Goal: Task Accomplishment & Management: Complete application form

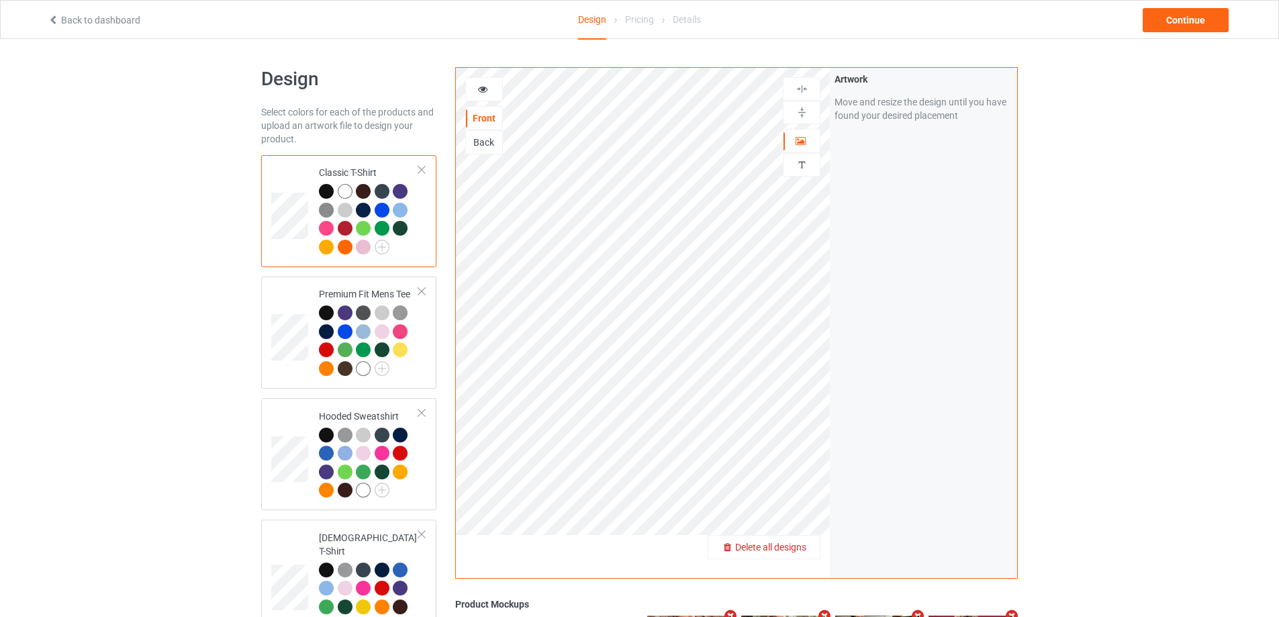
click at [794, 544] on span "Delete all designs" at bounding box center [770, 547] width 71 height 11
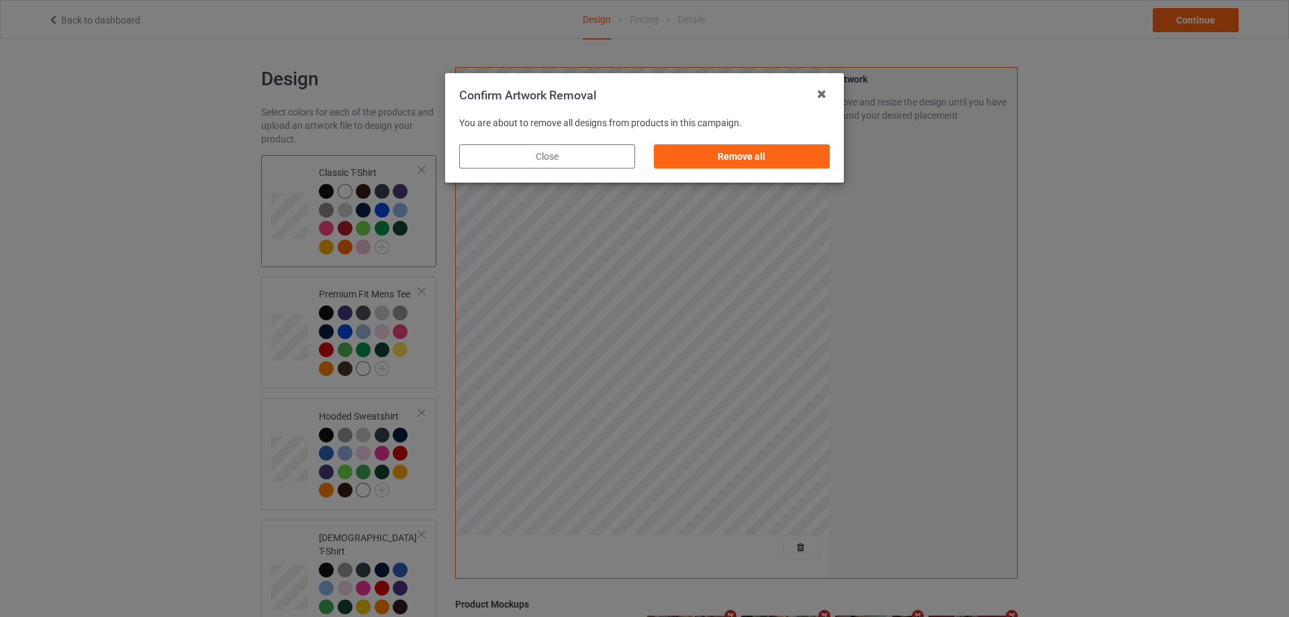
click at [796, 140] on div "Remove all" at bounding box center [742, 156] width 195 height 43
click at [807, 153] on div "Remove all" at bounding box center [742, 156] width 176 height 24
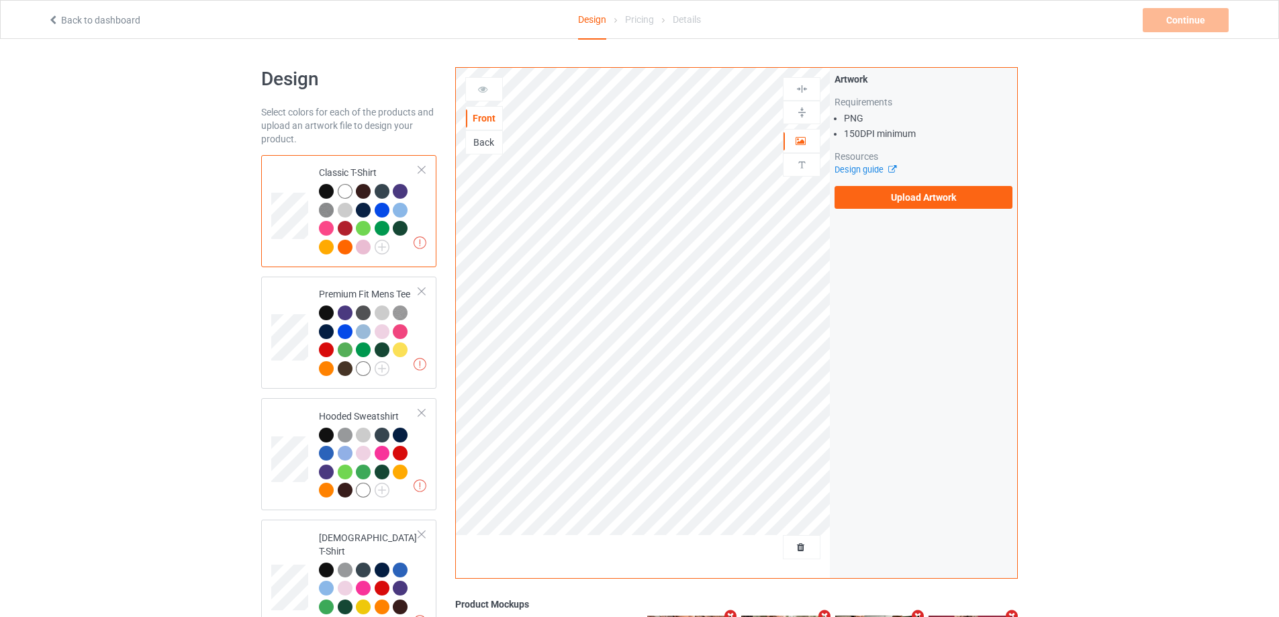
click at [895, 195] on label "Upload Artwork" at bounding box center [924, 197] width 178 height 23
click at [0, 0] on input "Upload Artwork" at bounding box center [0, 0] width 0 height 0
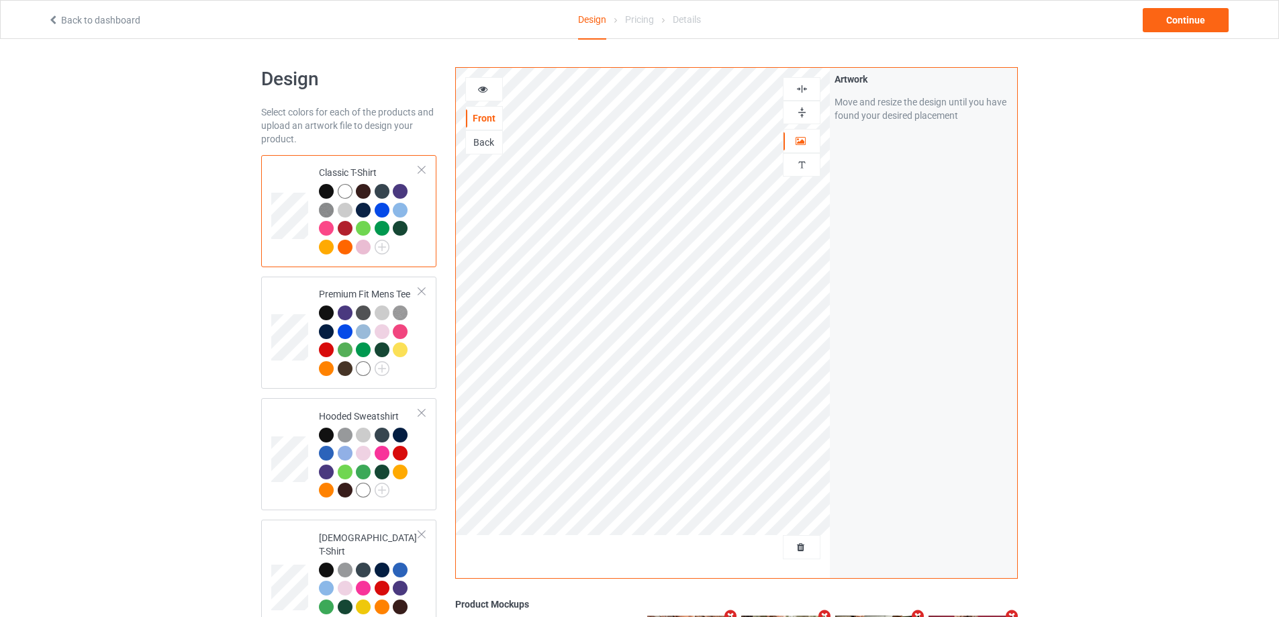
click at [1159, 33] on div "Back to dashboard Design Pricing Details Continue" at bounding box center [639, 20] width 1203 height 38
click at [1166, 20] on div "Continue" at bounding box center [1186, 20] width 86 height 24
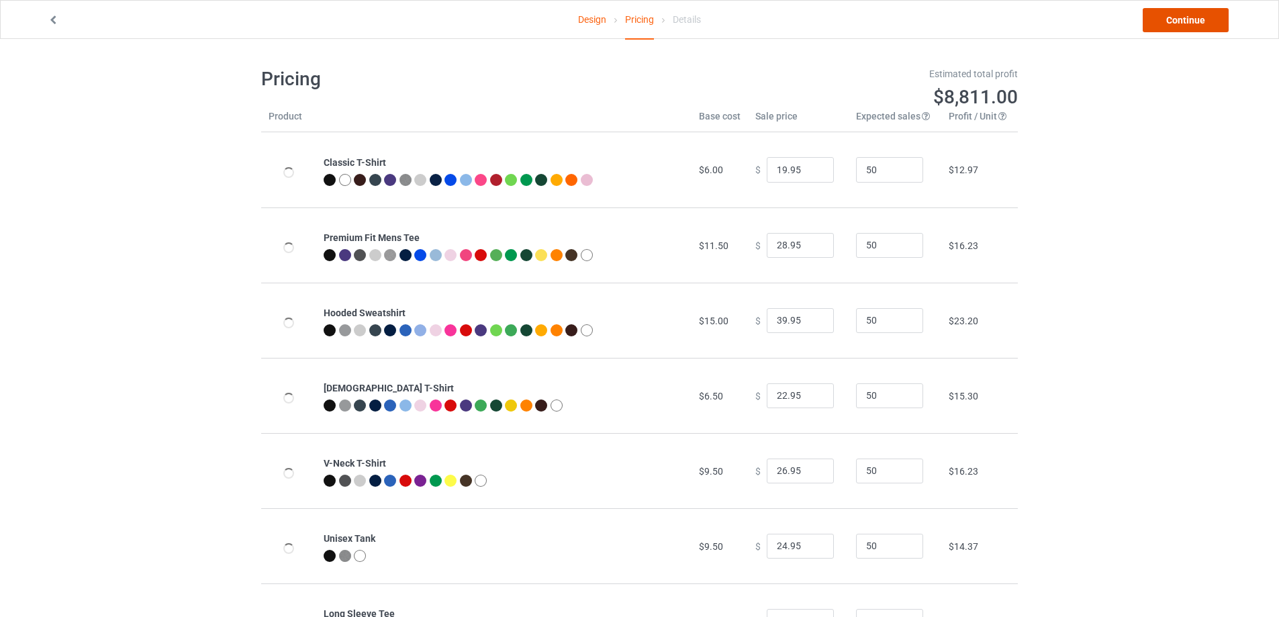
drag, startPoint x: 1166, startPoint y: 20, endPoint x: 1150, endPoint y: 19, distance: 15.5
click at [1166, 19] on link "Continue" at bounding box center [1186, 20] width 86 height 24
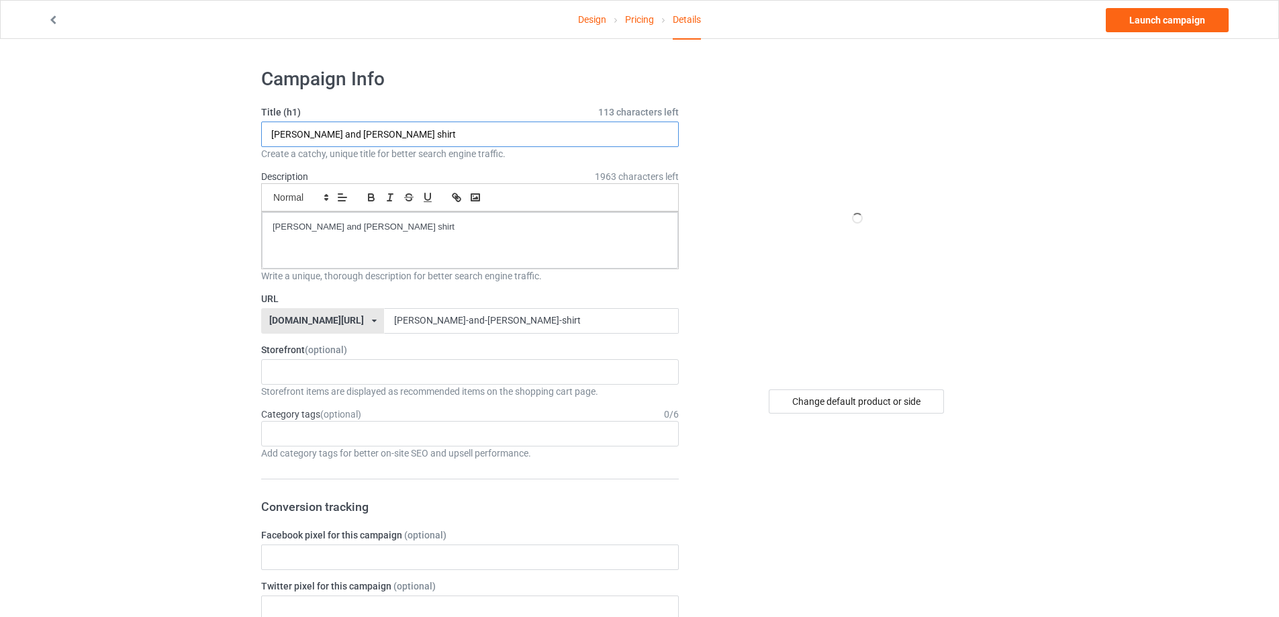
paste input "Beavis and Butthead"
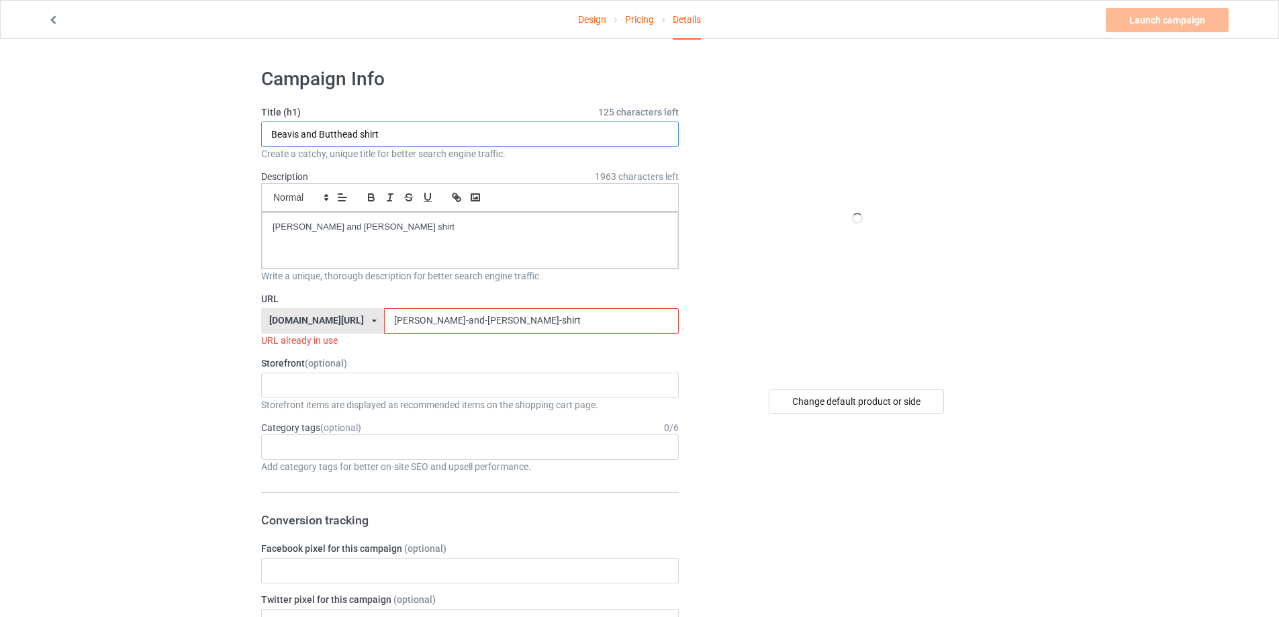
type input "Beavis and Butthead shirt"
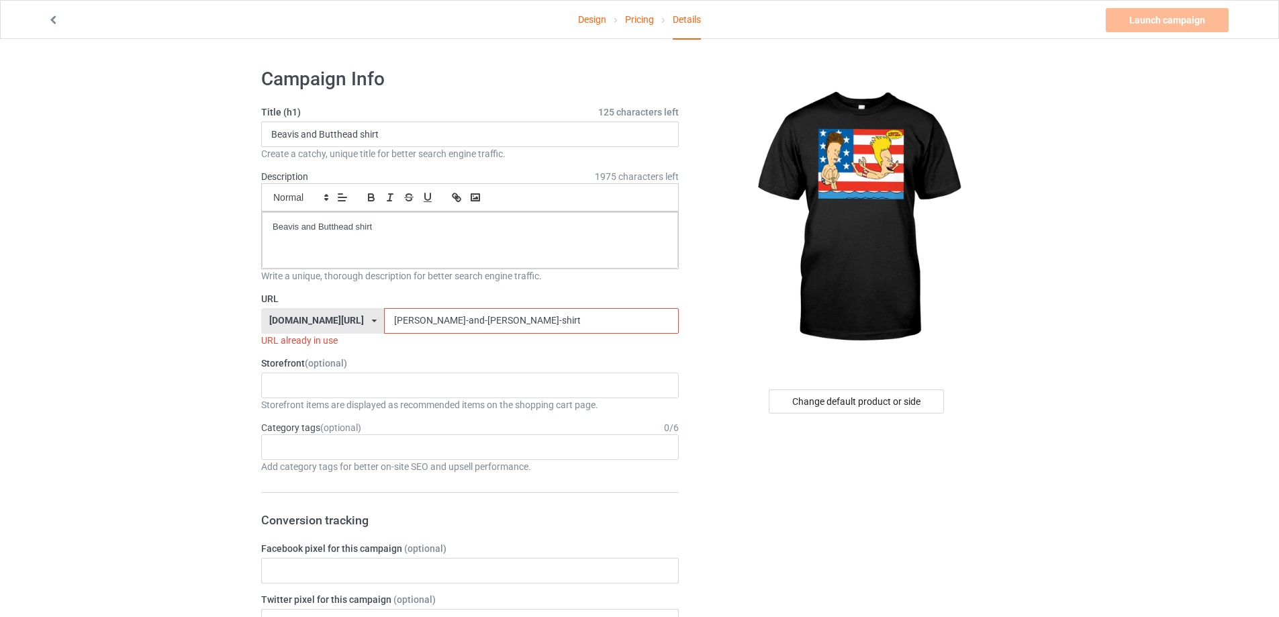
paste input "beavis-and-butthead"
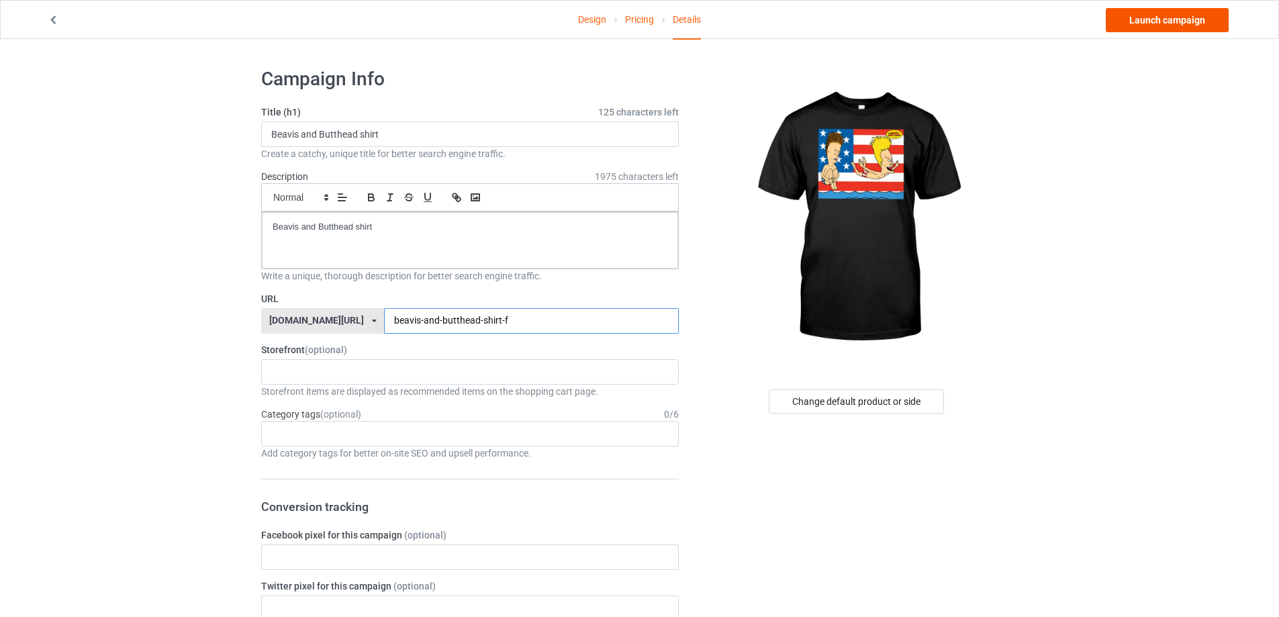
type input "beavis-and-butthead-shirt-f"
click at [1207, 19] on link "Launch campaign" at bounding box center [1167, 20] width 123 height 24
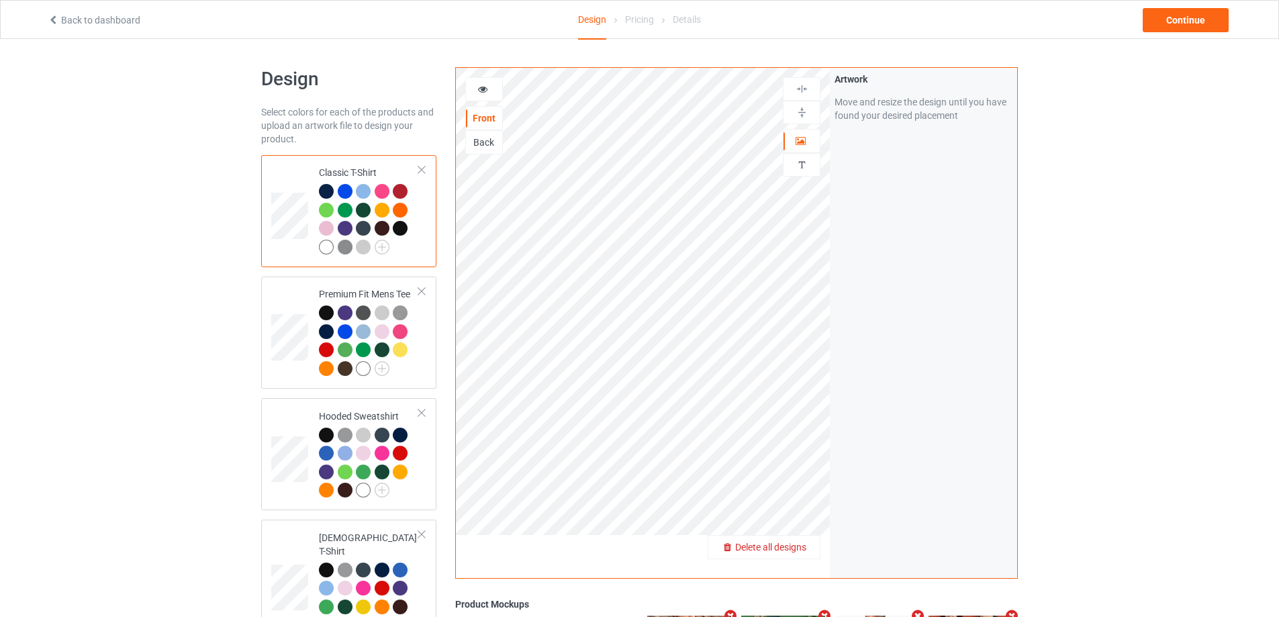
click at [802, 542] on div "Delete all designs" at bounding box center [764, 547] width 111 height 13
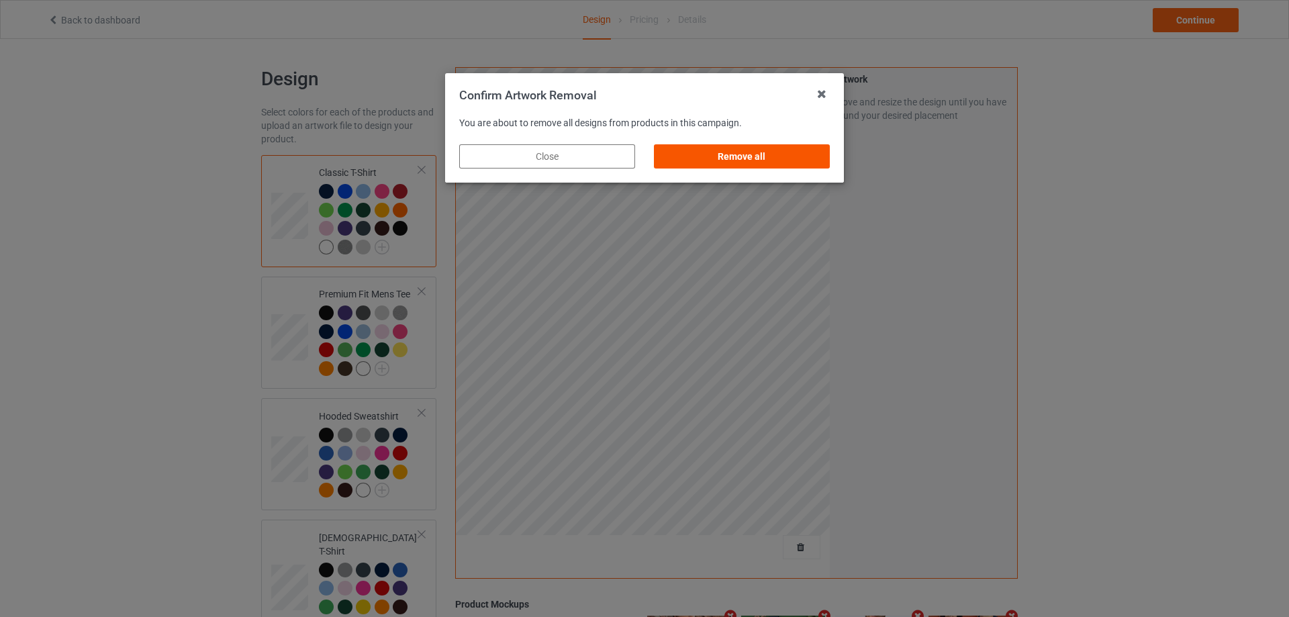
click at [799, 152] on div "Remove all" at bounding box center [742, 156] width 176 height 24
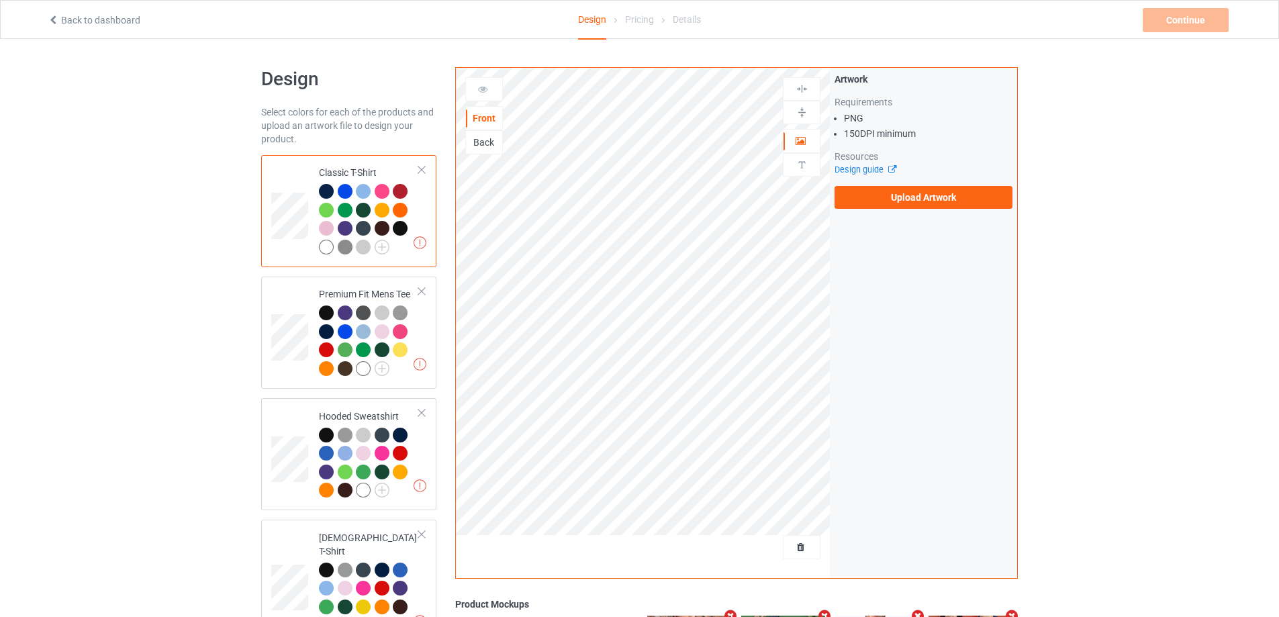
click at [895, 209] on div "Artwork Requirements PNG 150 DPI minimum Resources Design guide Upload Artwork" at bounding box center [923, 141] width 187 height 146
click at [897, 201] on label "Upload Artwork" at bounding box center [924, 197] width 178 height 23
click at [0, 0] on input "Upload Artwork" at bounding box center [0, 0] width 0 height 0
click at [894, 206] on label "Upload Artwork" at bounding box center [924, 197] width 178 height 23
click at [0, 0] on input "Upload Artwork" at bounding box center [0, 0] width 0 height 0
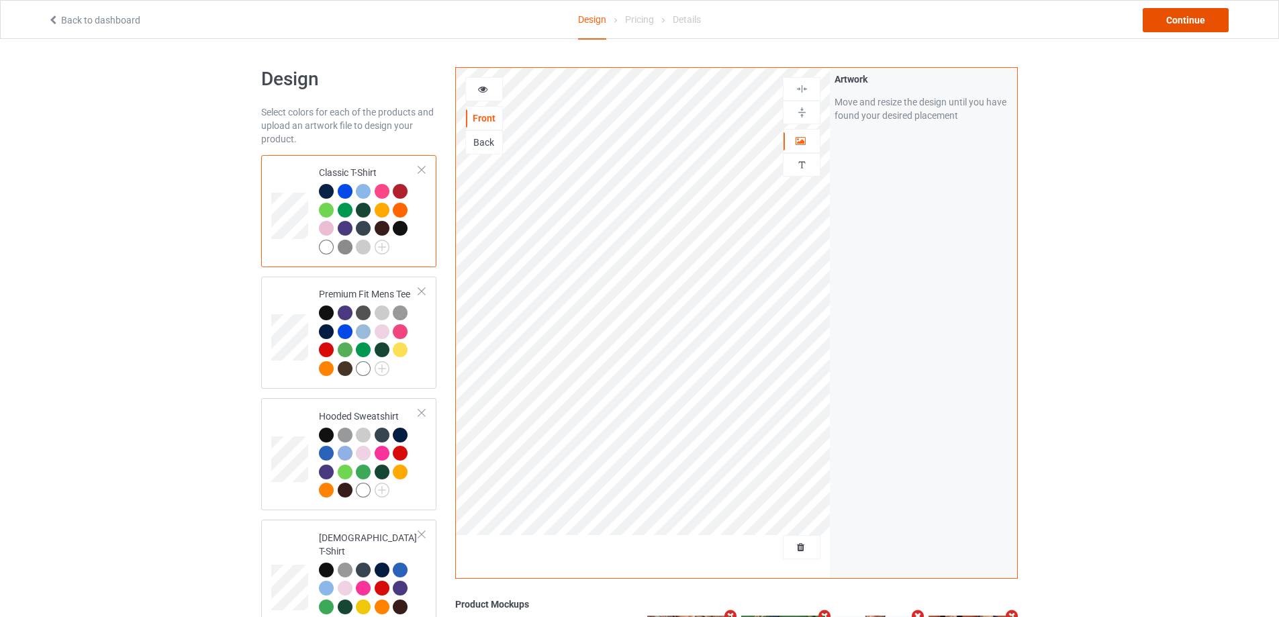
click at [1207, 19] on div "Continue" at bounding box center [1186, 20] width 86 height 24
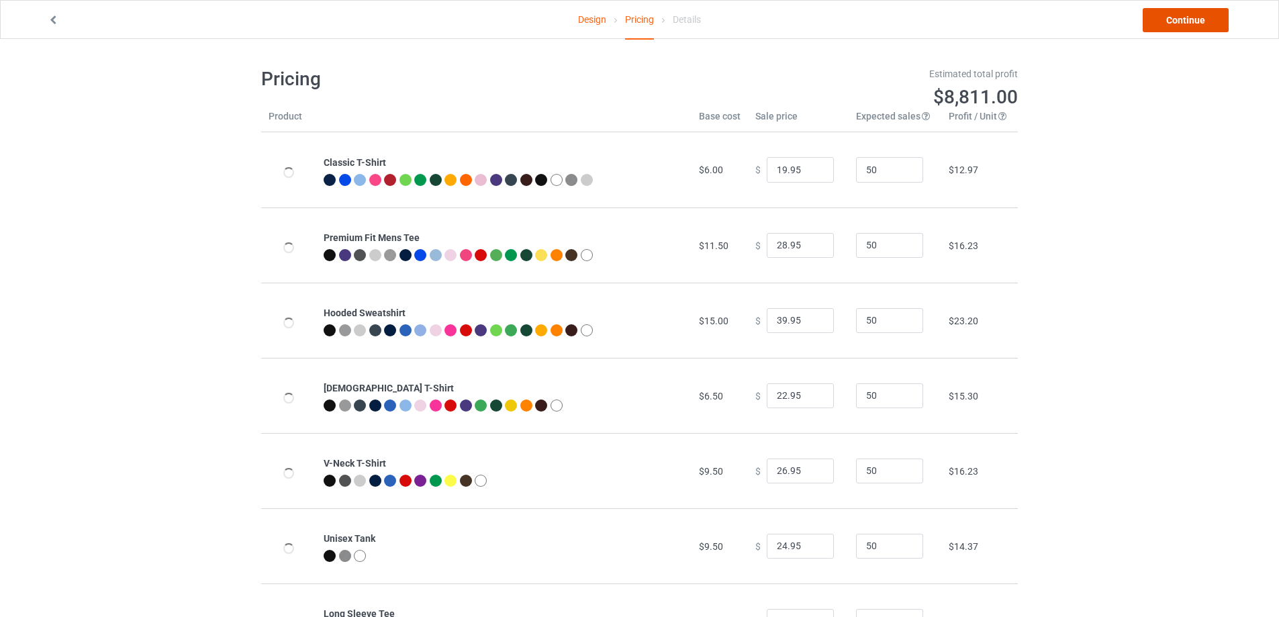
click at [1203, 24] on link "Continue" at bounding box center [1186, 20] width 86 height 24
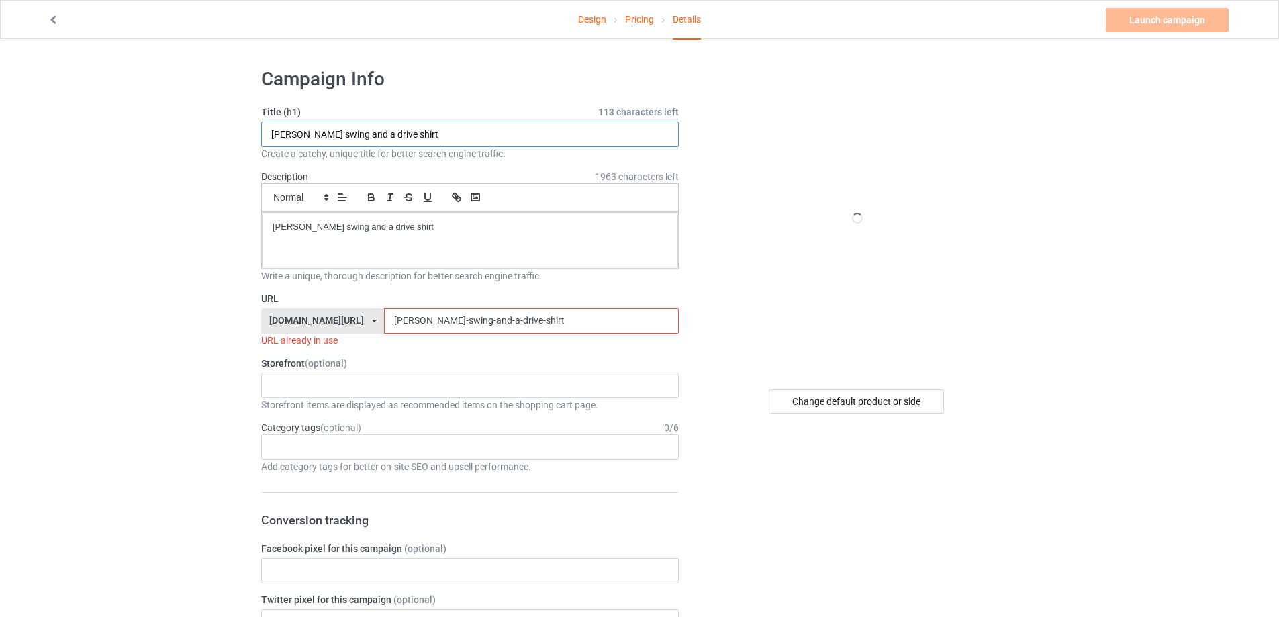
drag, startPoint x: 265, startPoint y: 124, endPoint x: 45, endPoint y: 122, distance: 220.3
paste input "Veteran With A Sign [MEDICAL_DATA] Skull"
type input "Veteran With A Sign [MEDICAL_DATA] Skull shirt"
drag, startPoint x: 416, startPoint y: 231, endPoint x: 65, endPoint y: 222, distance: 350.7
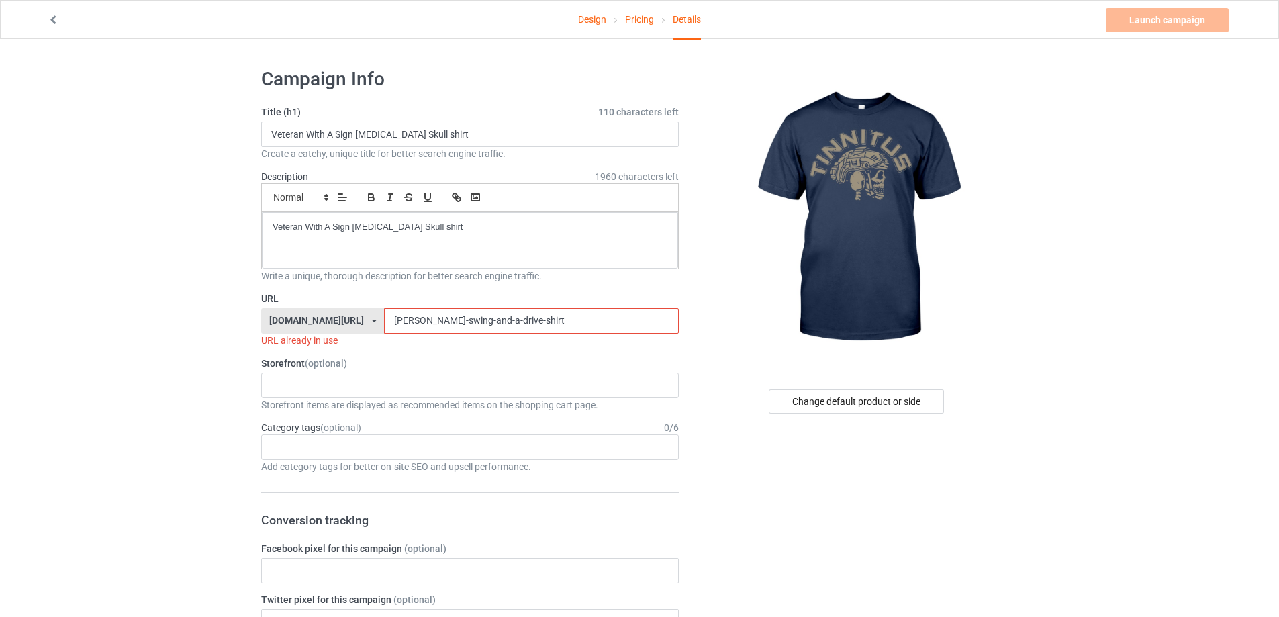
drag, startPoint x: 535, startPoint y: 316, endPoint x: 77, endPoint y: 305, distance: 458.8
paste input "veteran-with-a-sign-[MEDICAL_DATA]-skull"
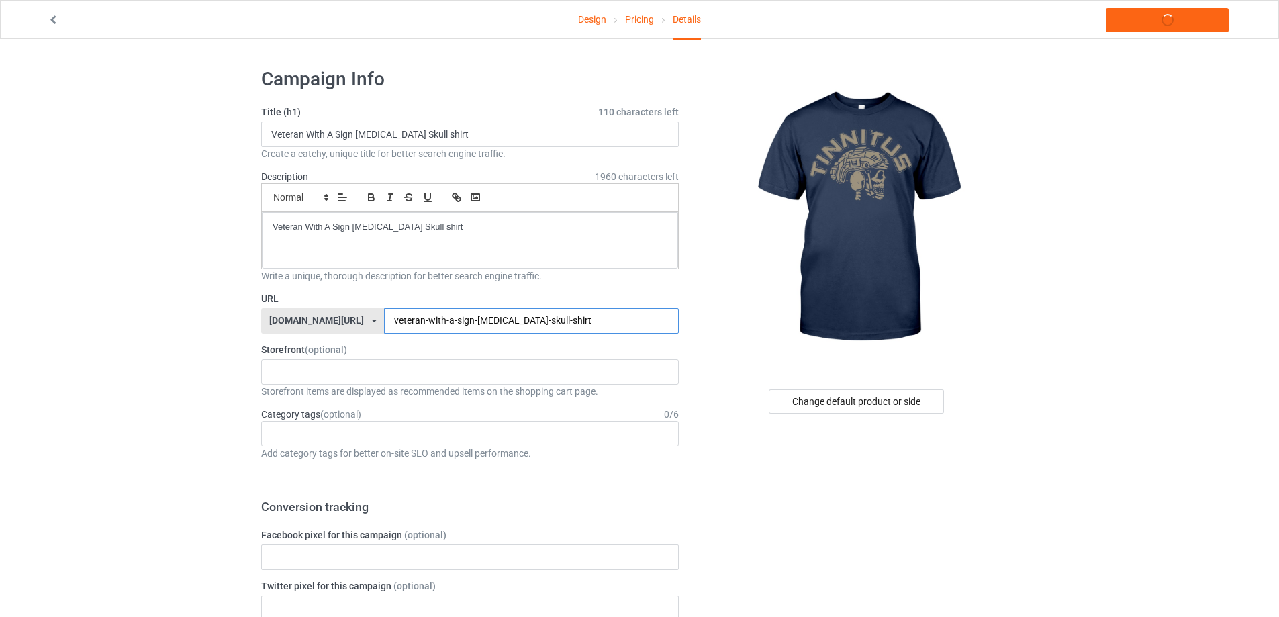
type input "veteran-with-a-sign-[MEDICAL_DATA]-skull-shirt"
drag, startPoint x: 344, startPoint y: 217, endPoint x: 40, endPoint y: 214, distance: 304.2
copy p "Veteran With A Sign [MEDICAL_DATA] Skull shirt"
click at [1173, 23] on link "Launch campaign" at bounding box center [1167, 20] width 123 height 24
